Goal: Task Accomplishment & Management: Use online tool/utility

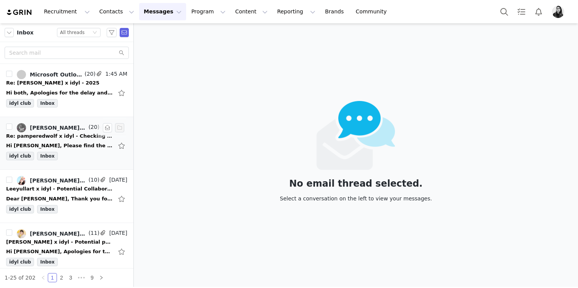
click at [66, 151] on div "Hi [PERSON_NAME], Please find the updated invoice attached Thanks again, [PERSO…" at bounding box center [66, 145] width 121 height 12
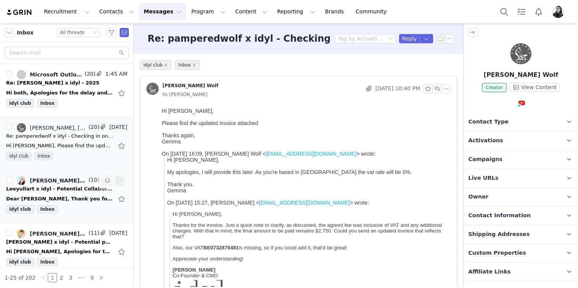
click at [66, 191] on div "Leeyullart x idyl - Potential Collaboration" at bounding box center [59, 189] width 107 height 8
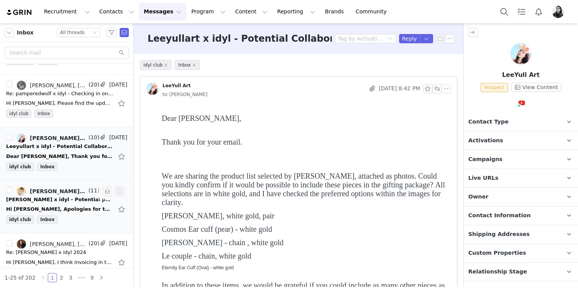
click at [66, 195] on link "[PERSON_NAME], [PERSON_NAME]" at bounding box center [52, 190] width 70 height 9
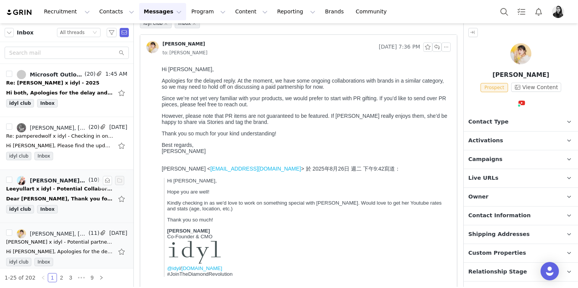
click at [63, 181] on div "[PERSON_NAME], [PERSON_NAME]" at bounding box center [58, 180] width 57 height 6
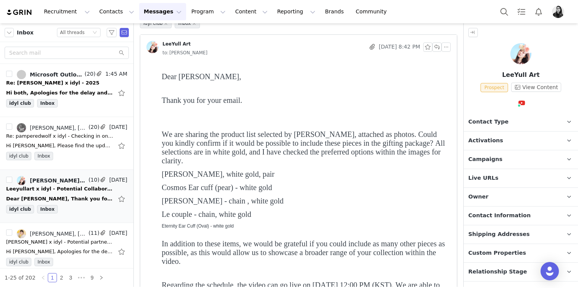
click at [143, 13] on button "Messages Messages" at bounding box center [162, 11] width 47 height 17
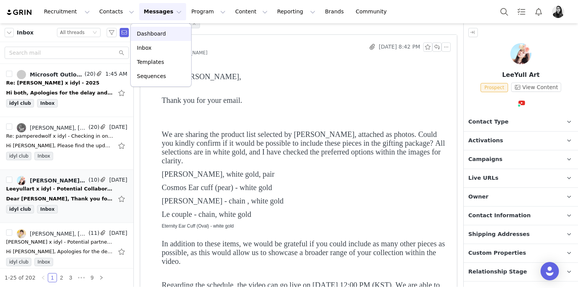
click at [144, 34] on p "Dashboard" at bounding box center [151, 34] width 29 height 8
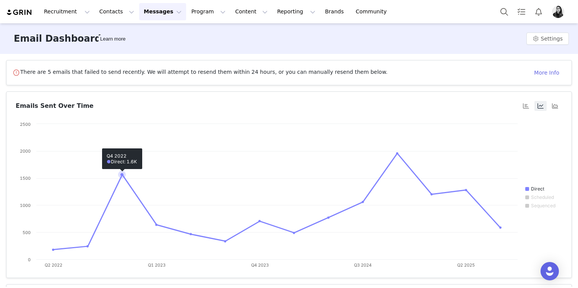
scroll to position [128, 0]
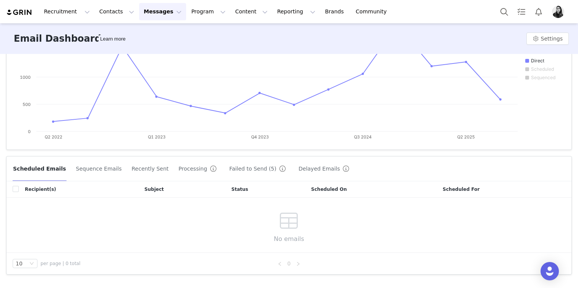
click at [234, 168] on button "Failed to Send (5)" at bounding box center [259, 168] width 60 height 12
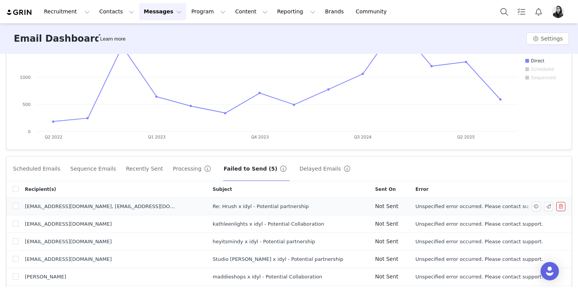
scroll to position [161, 0]
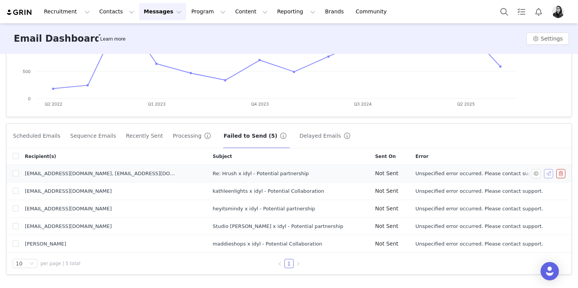
click at [547, 172] on button "button" at bounding box center [548, 173] width 9 height 9
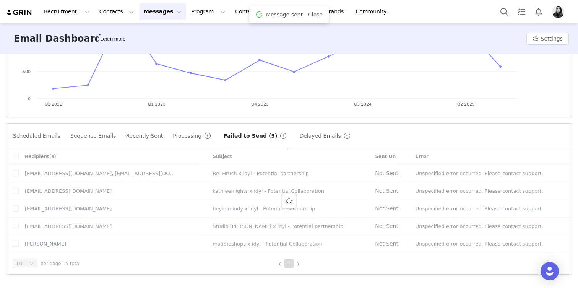
scroll to position [143, 0]
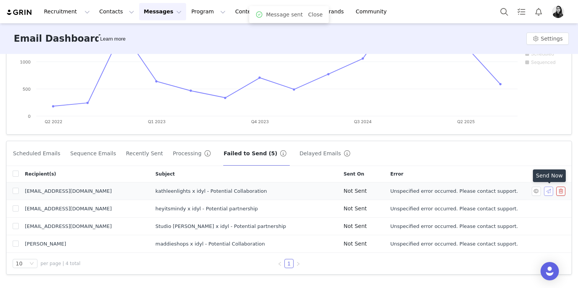
click at [549, 188] on button "button" at bounding box center [548, 190] width 9 height 9
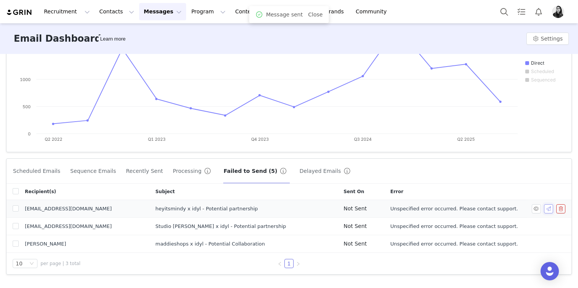
scroll to position [126, 0]
click at [550, 210] on button "button" at bounding box center [548, 208] width 9 height 9
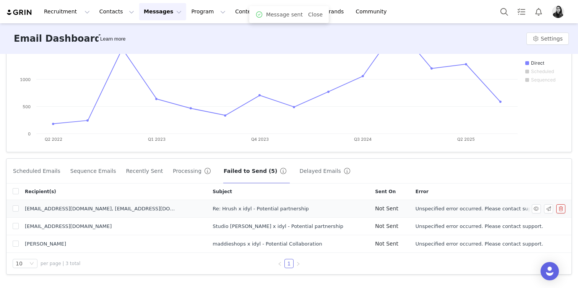
click at [548, 214] on td "Unspecified error occurred. Please contact support." at bounding box center [488, 209] width 159 height 18
click at [548, 208] on button "button" at bounding box center [548, 208] width 9 height 9
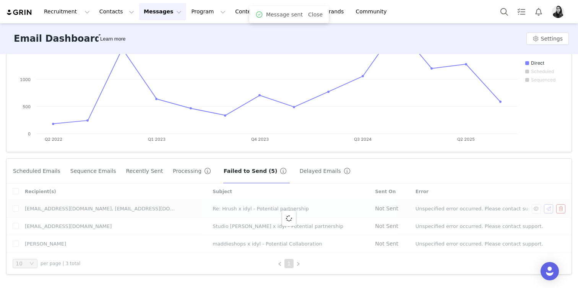
scroll to position [108, 0]
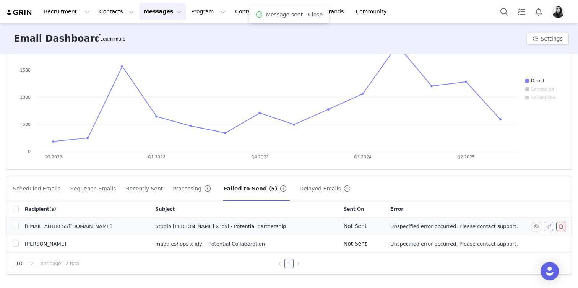
click at [545, 225] on button "button" at bounding box center [548, 226] width 9 height 9
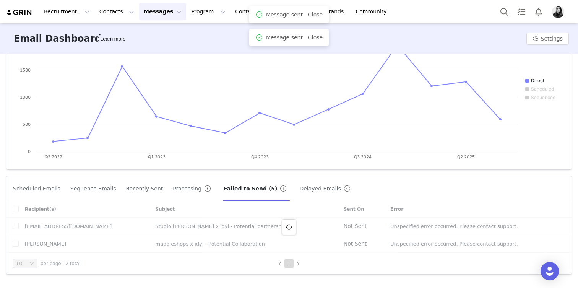
click at [546, 243] on div at bounding box center [288, 227] width 565 height 52
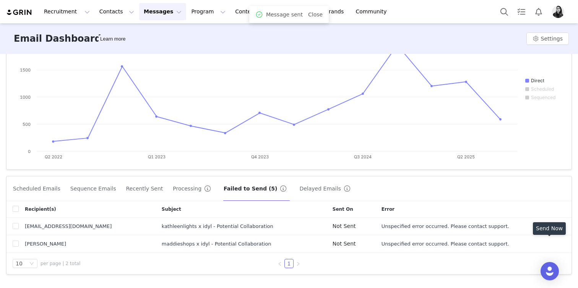
click at [546, 243] on button "button" at bounding box center [548, 243] width 9 height 9
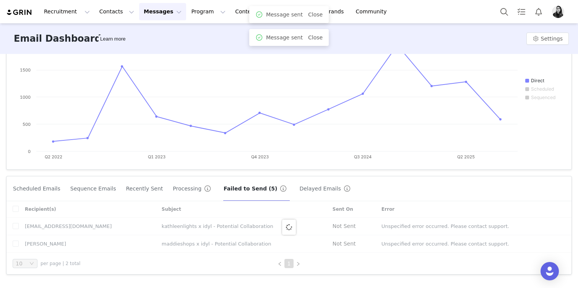
scroll to position [91, 0]
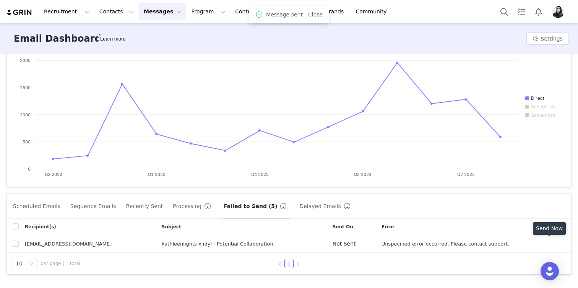
click at [546, 243] on button "button" at bounding box center [548, 243] width 9 height 9
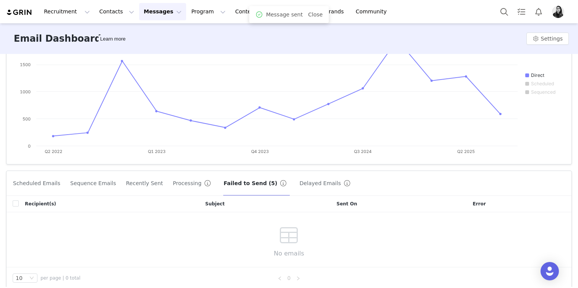
scroll to position [128, 0]
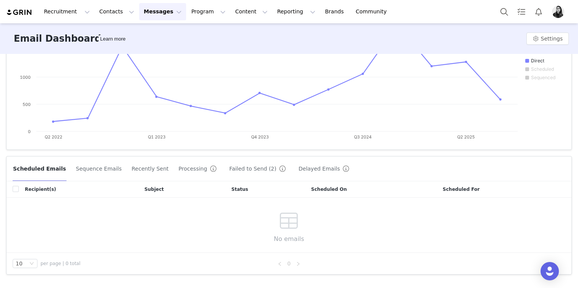
click at [249, 172] on button "Failed to Send (2)" at bounding box center [259, 168] width 60 height 12
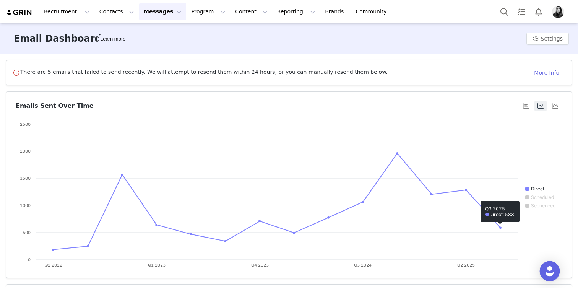
click at [549, 270] on img "Open Intercom Messenger" at bounding box center [550, 271] width 10 height 10
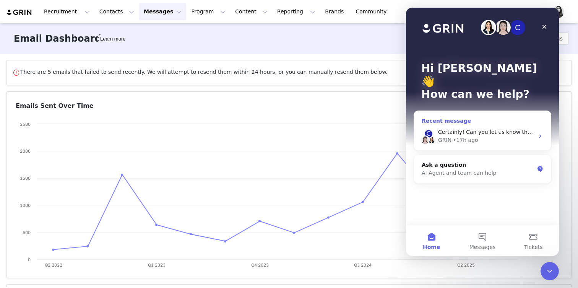
click at [490, 136] on div "GRIN • 17h ago" at bounding box center [486, 140] width 96 height 8
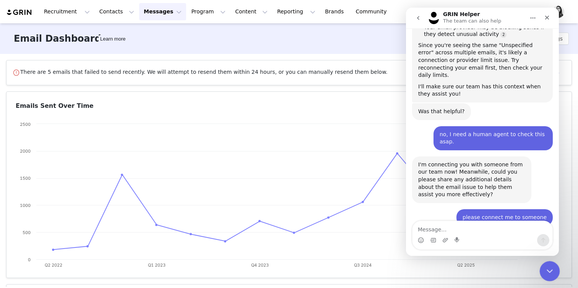
scroll to position [685, 0]
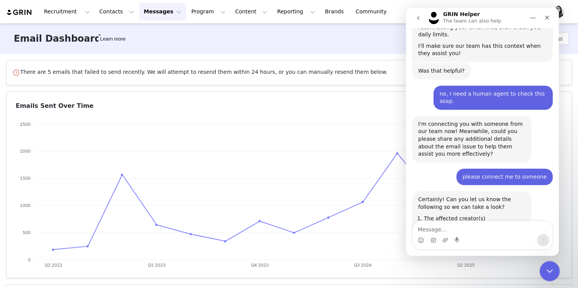
click at [542, 264] on div "Close Intercom Messenger" at bounding box center [548, 270] width 18 height 18
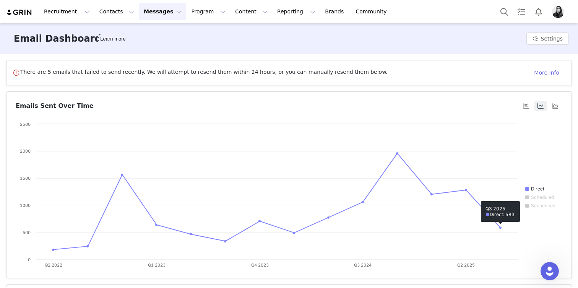
scroll to position [711, 0]
